Goal: Task Accomplishment & Management: Manage account settings

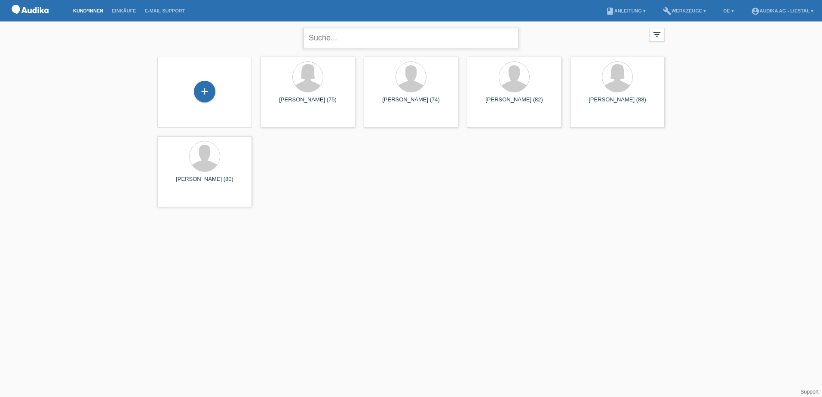
click at [340, 38] on input "text" at bounding box center [410, 38] width 215 height 20
type input "[PERSON_NAME]"
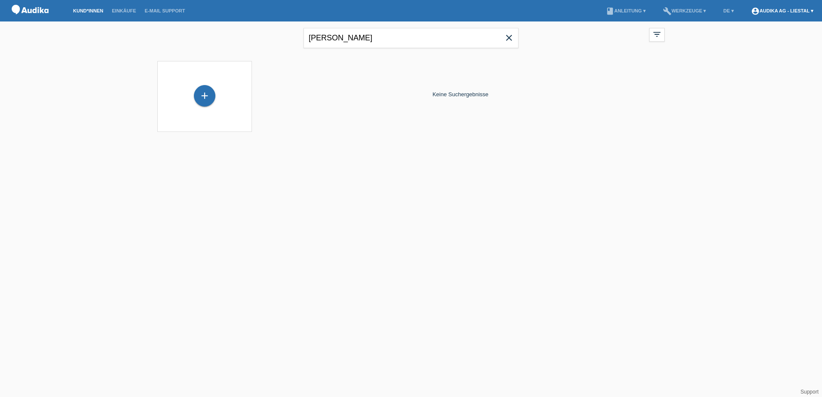
click at [808, 9] on link "account_circle Audika AG - Liestal ▾" at bounding box center [782, 10] width 71 height 5
click at [748, 58] on link "Logout" at bounding box center [745, 61] width 17 height 6
